Goal: Task Accomplishment & Management: Manage account settings

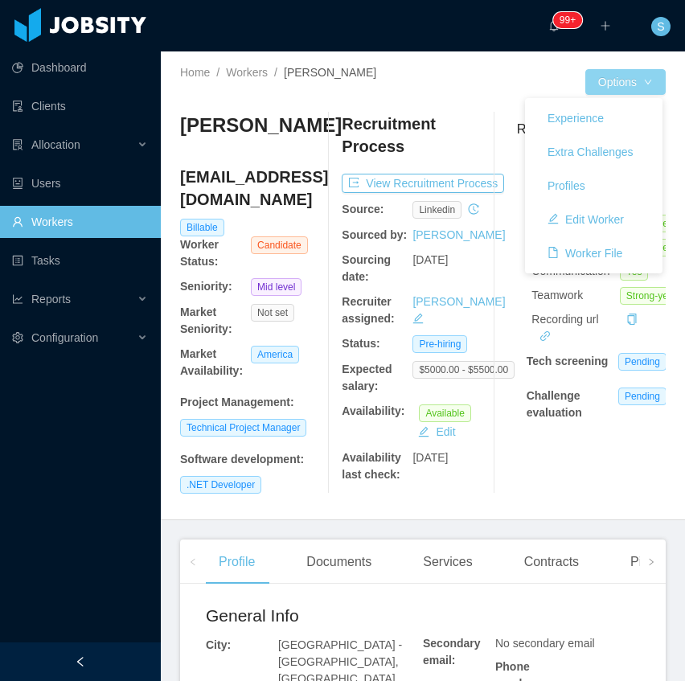
click at [642, 87] on button "Options" at bounding box center [625, 82] width 80 height 26
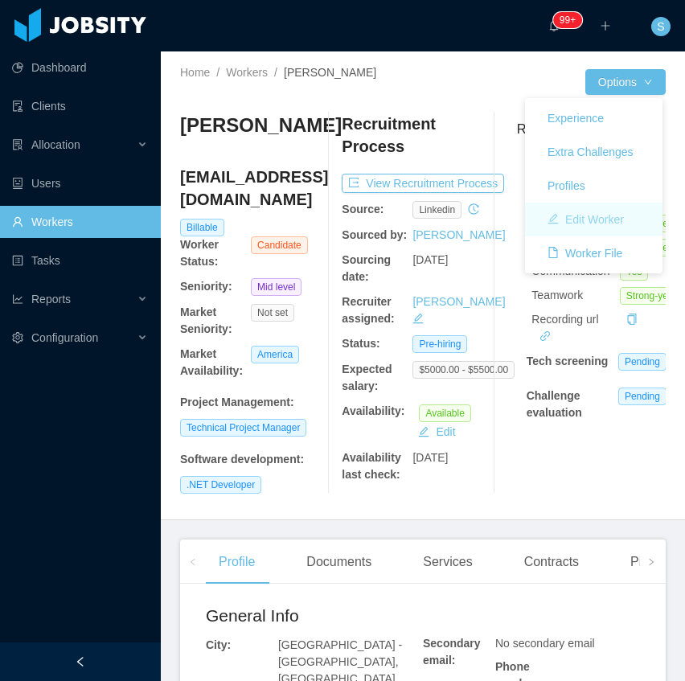
click at [590, 220] on button "Edit Worker" at bounding box center [586, 220] width 102 height 26
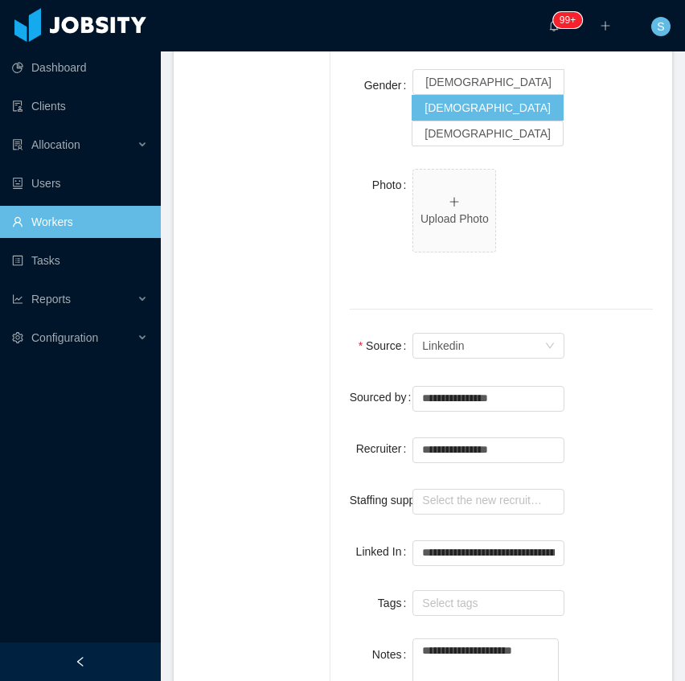
scroll to position [1072, 0]
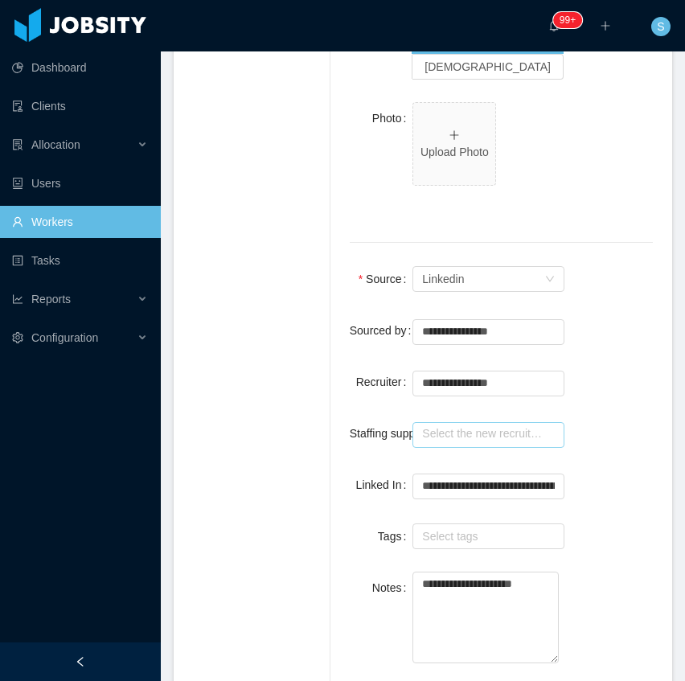
click at [464, 422] on input "text" at bounding box center [488, 435] width 152 height 26
click at [462, 404] on li "Omar Nieves" at bounding box center [486, 405] width 146 height 26
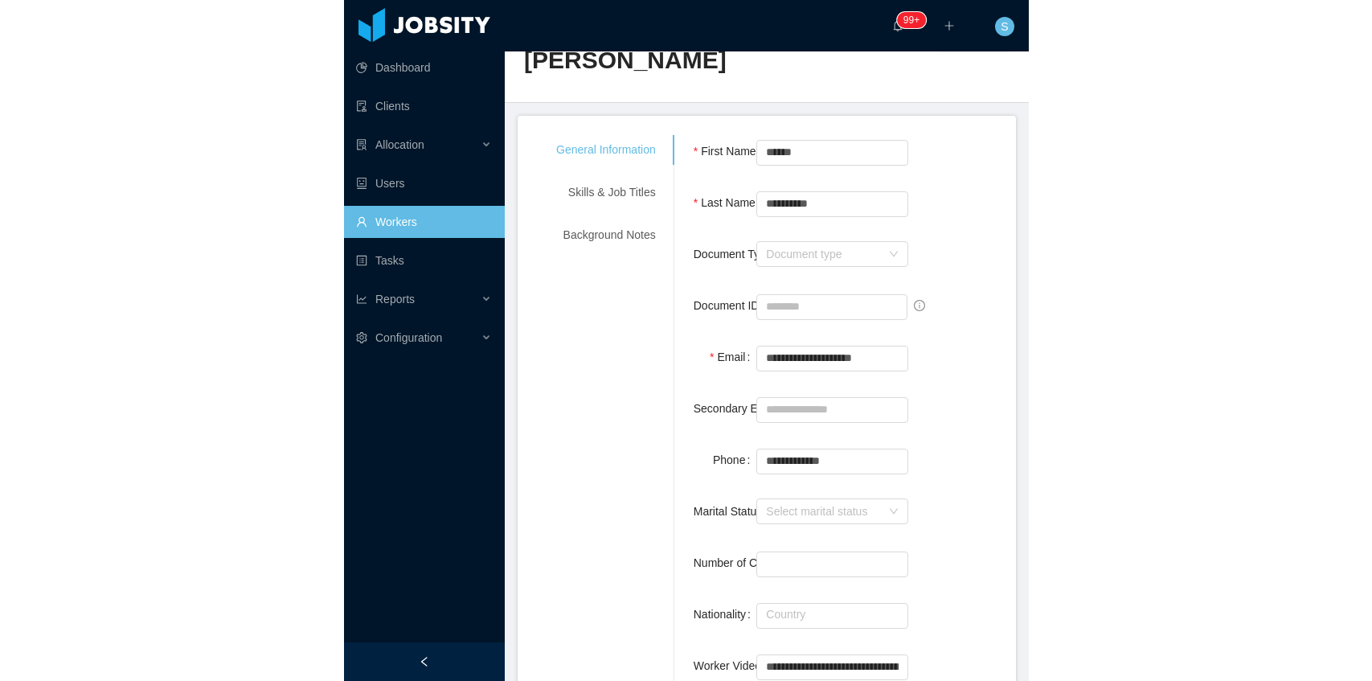
scroll to position [0, 0]
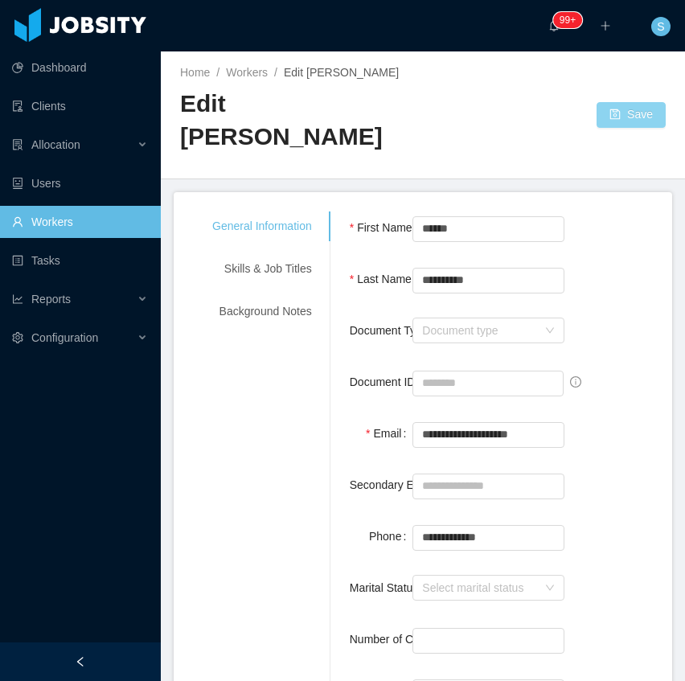
type input "**********"
click at [633, 103] on button "Save" at bounding box center [631, 115] width 69 height 26
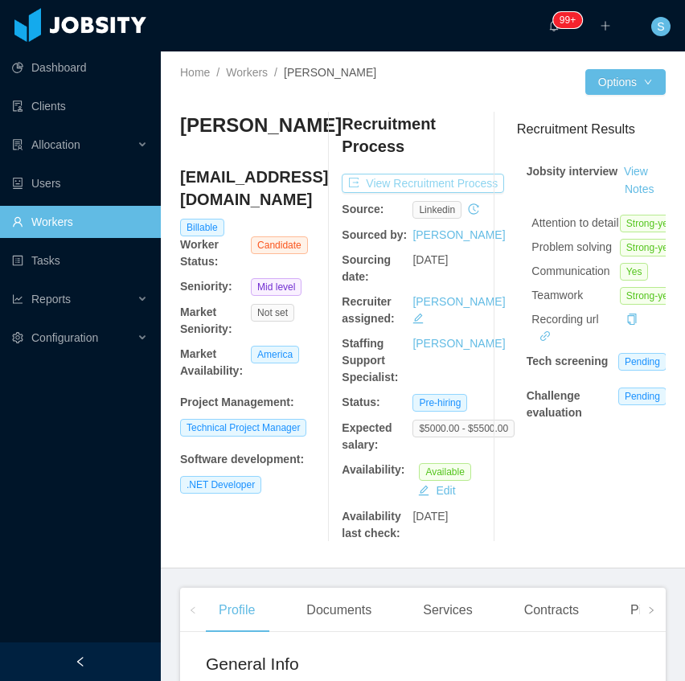
click at [429, 187] on button "View Recruitment Process" at bounding box center [423, 183] width 162 height 19
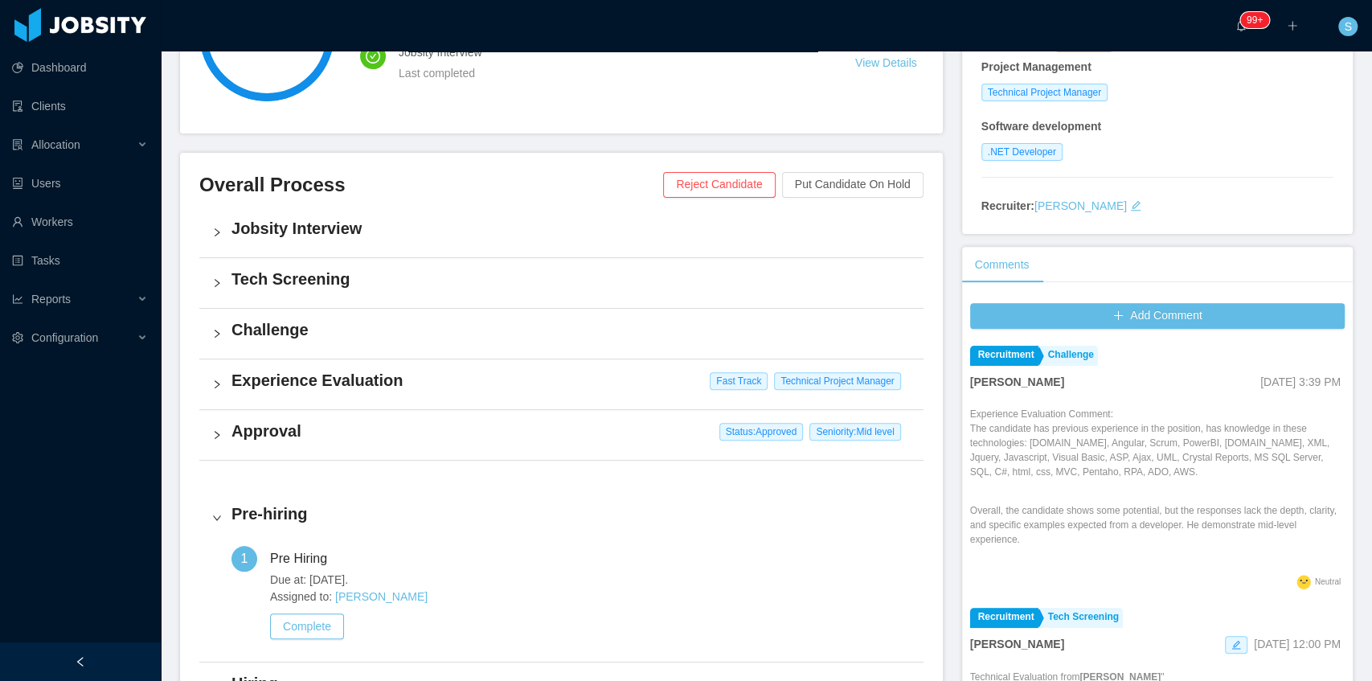
scroll to position [161, 0]
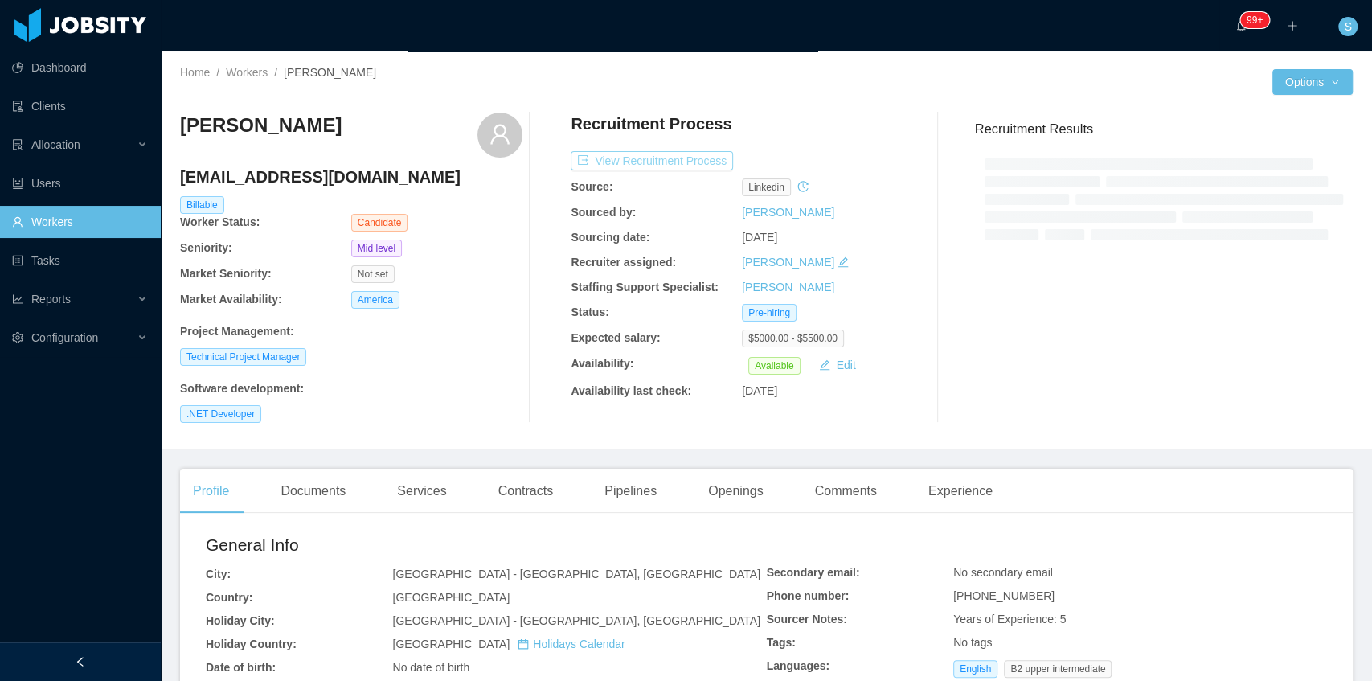
click at [641, 157] on button "View Recruitment Process" at bounding box center [652, 160] width 162 height 19
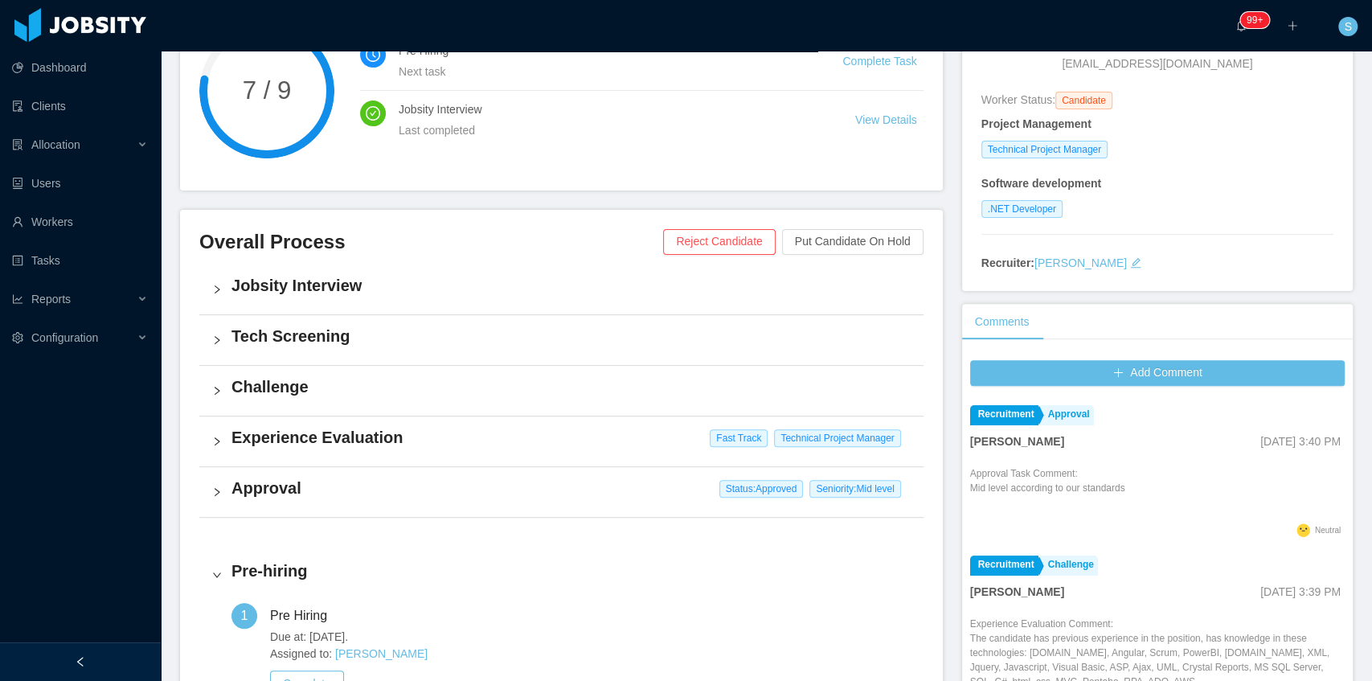
scroll to position [214, 0]
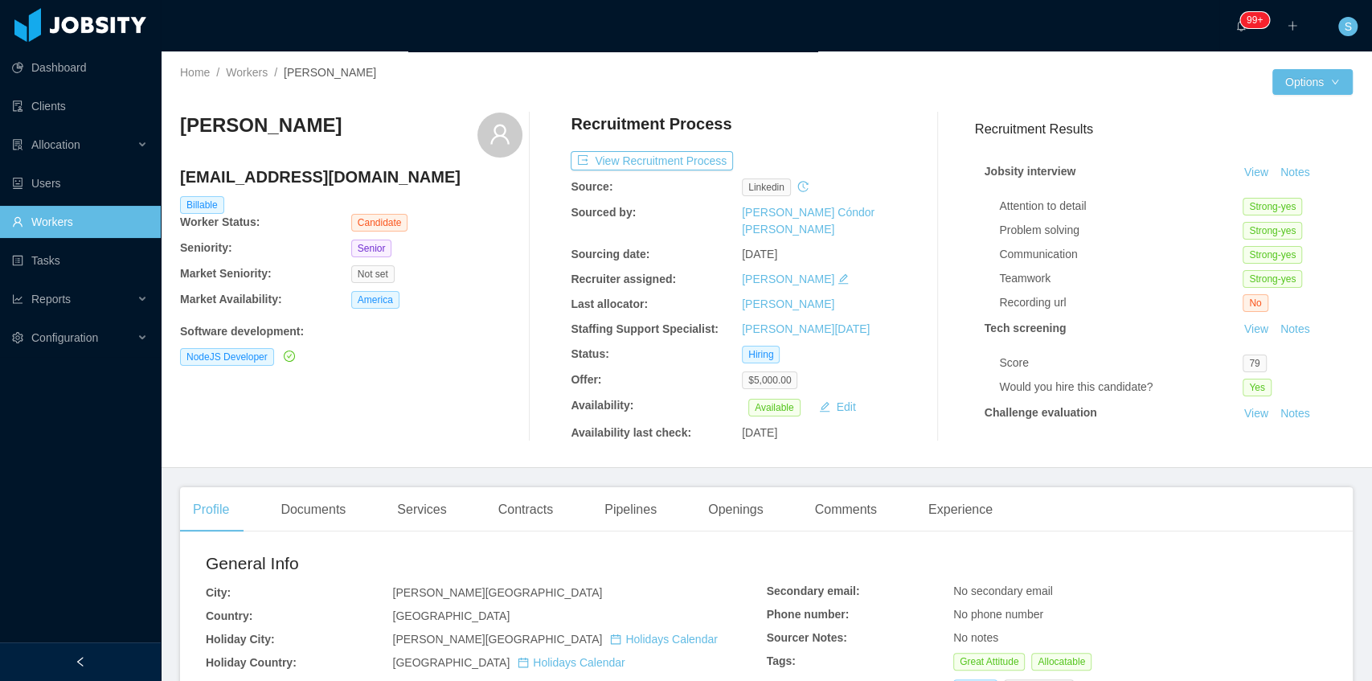
click at [59, 223] on link "Workers" at bounding box center [80, 222] width 136 height 32
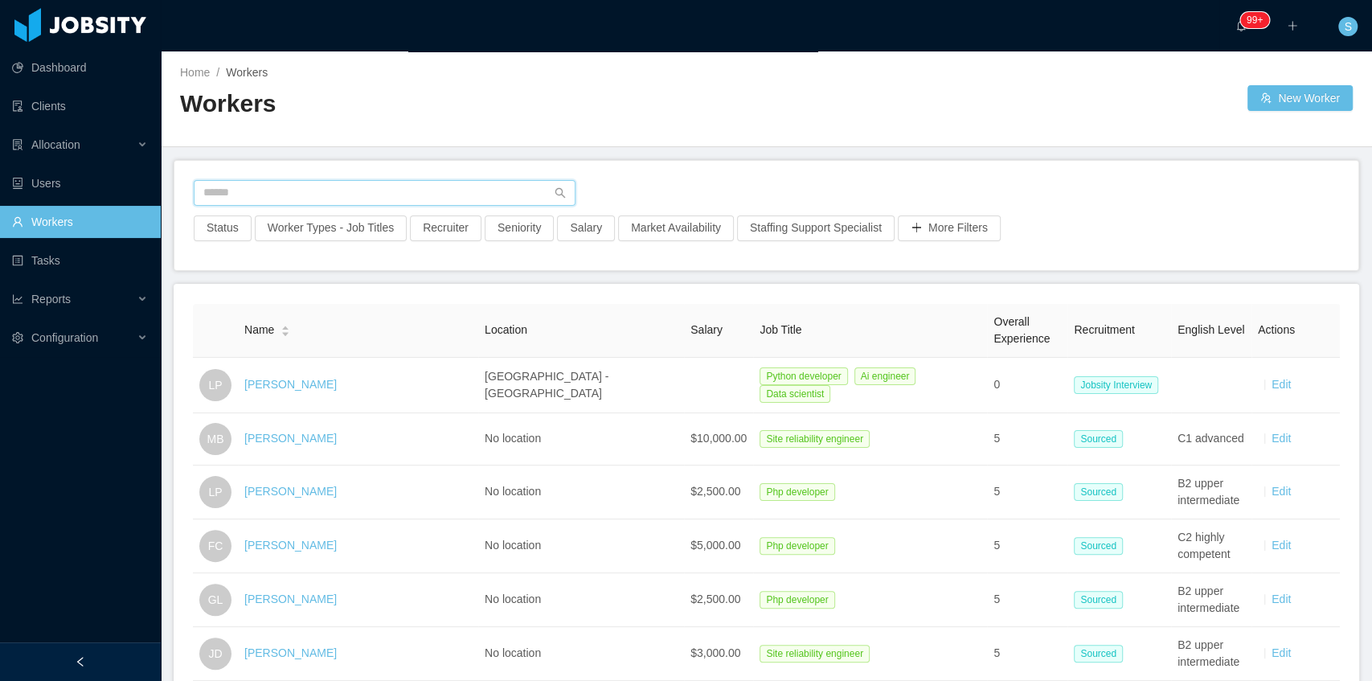
click at [310, 180] on input "text" at bounding box center [385, 193] width 382 height 26
paste input "**********"
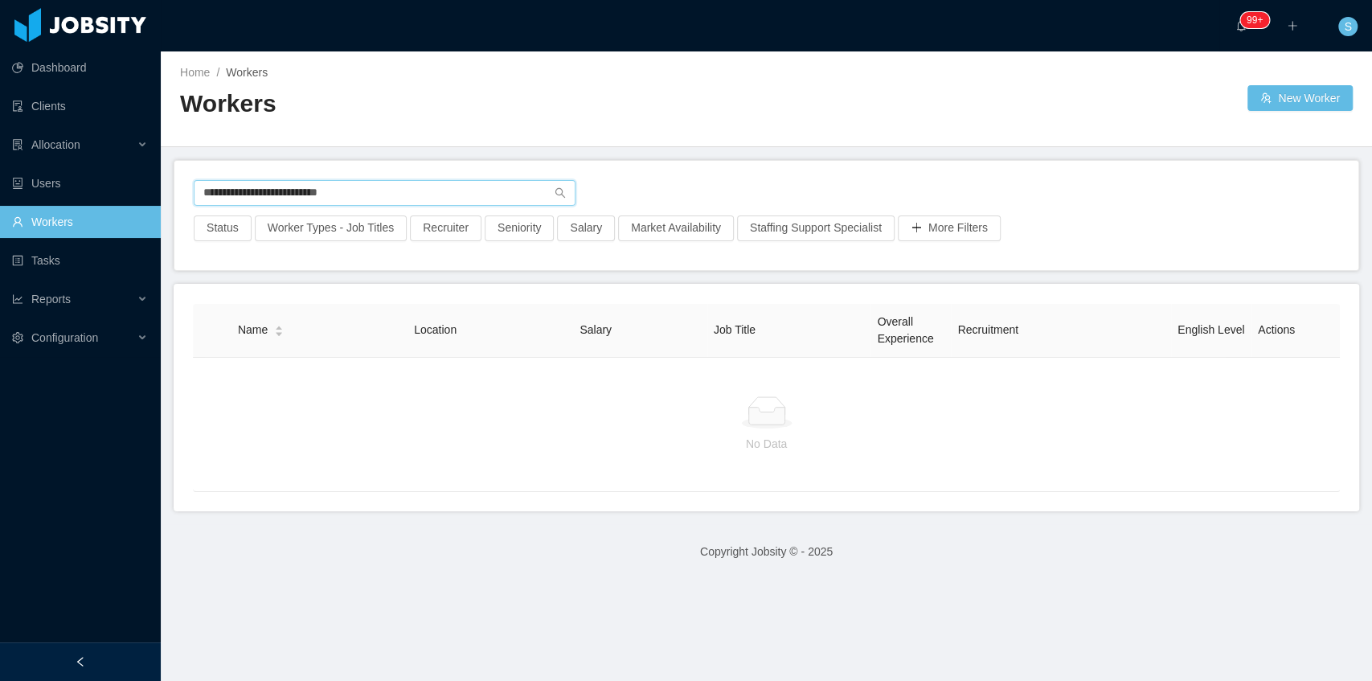
type input "**********"
